Goal: Find specific page/section: Locate item on page

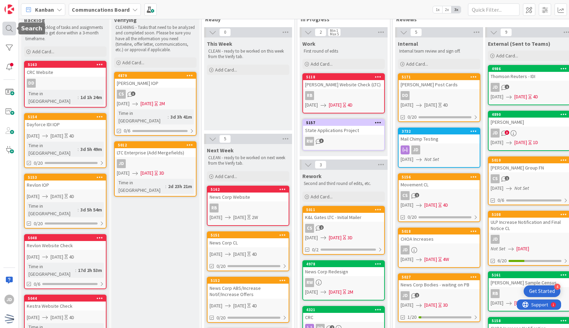
click at [3, 32] on div at bounding box center [9, 29] width 14 height 14
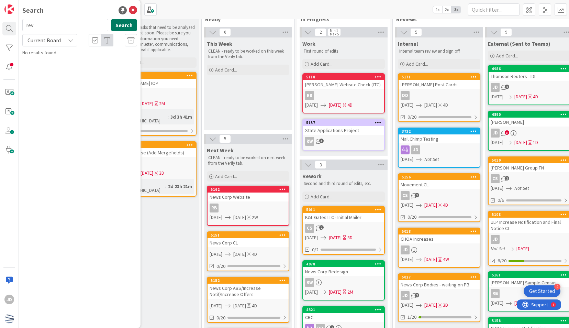
type input "rev"
click at [117, 29] on button "Search" at bounding box center [124, 25] width 26 height 12
drag, startPoint x: 85, startPoint y: 26, endPoint x: 22, endPoint y: 25, distance: 62.9
click at [22, 25] on input "rev" at bounding box center [65, 25] width 86 height 12
click at [118, 31] on div "r Search" at bounding box center [79, 26] width 123 height 15
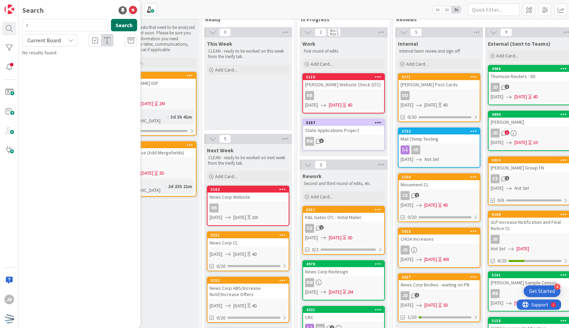
click at [118, 27] on button "Search" at bounding box center [124, 25] width 26 height 12
drag, startPoint x: 95, startPoint y: 25, endPoint x: 24, endPoint y: 21, distance: 70.9
click at [24, 21] on input "r" at bounding box center [65, 25] width 86 height 12
type input "revlon"
click at [127, 27] on button "Search" at bounding box center [124, 25] width 26 height 12
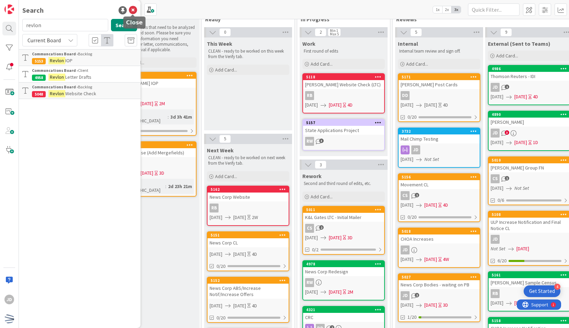
click at [133, 9] on icon at bounding box center [133, 10] width 8 height 8
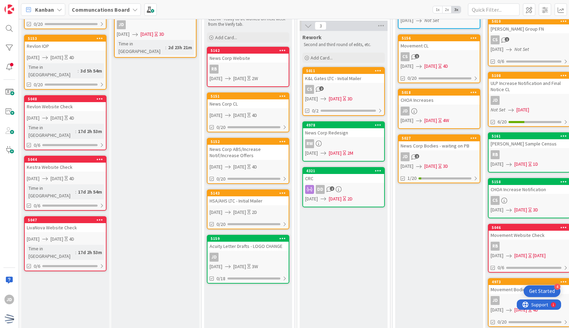
scroll to position [156, 0]
